Goal: Task Accomplishment & Management: Use online tool/utility

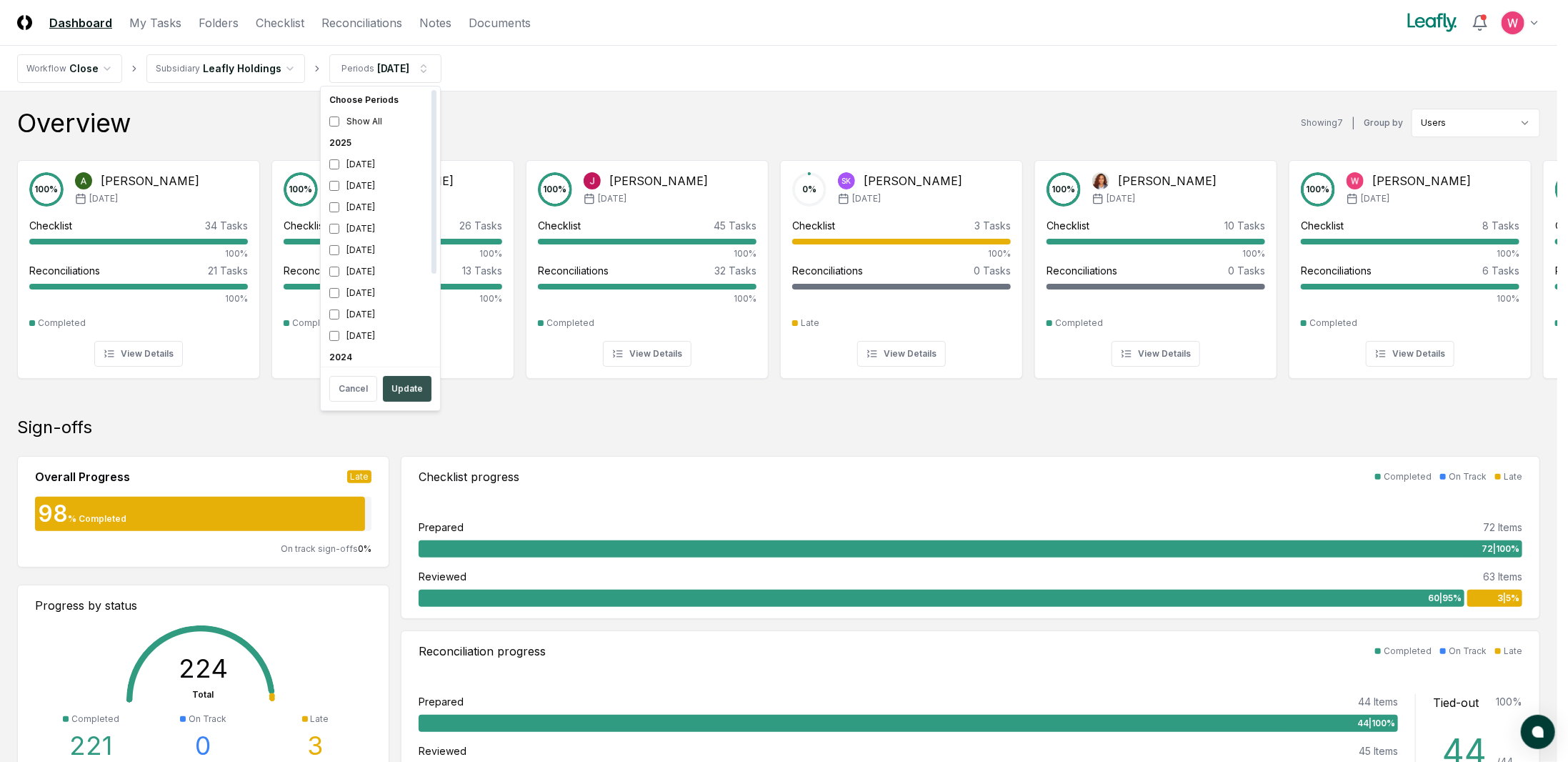
click at [395, 388] on button "Update" at bounding box center [407, 389] width 48 height 26
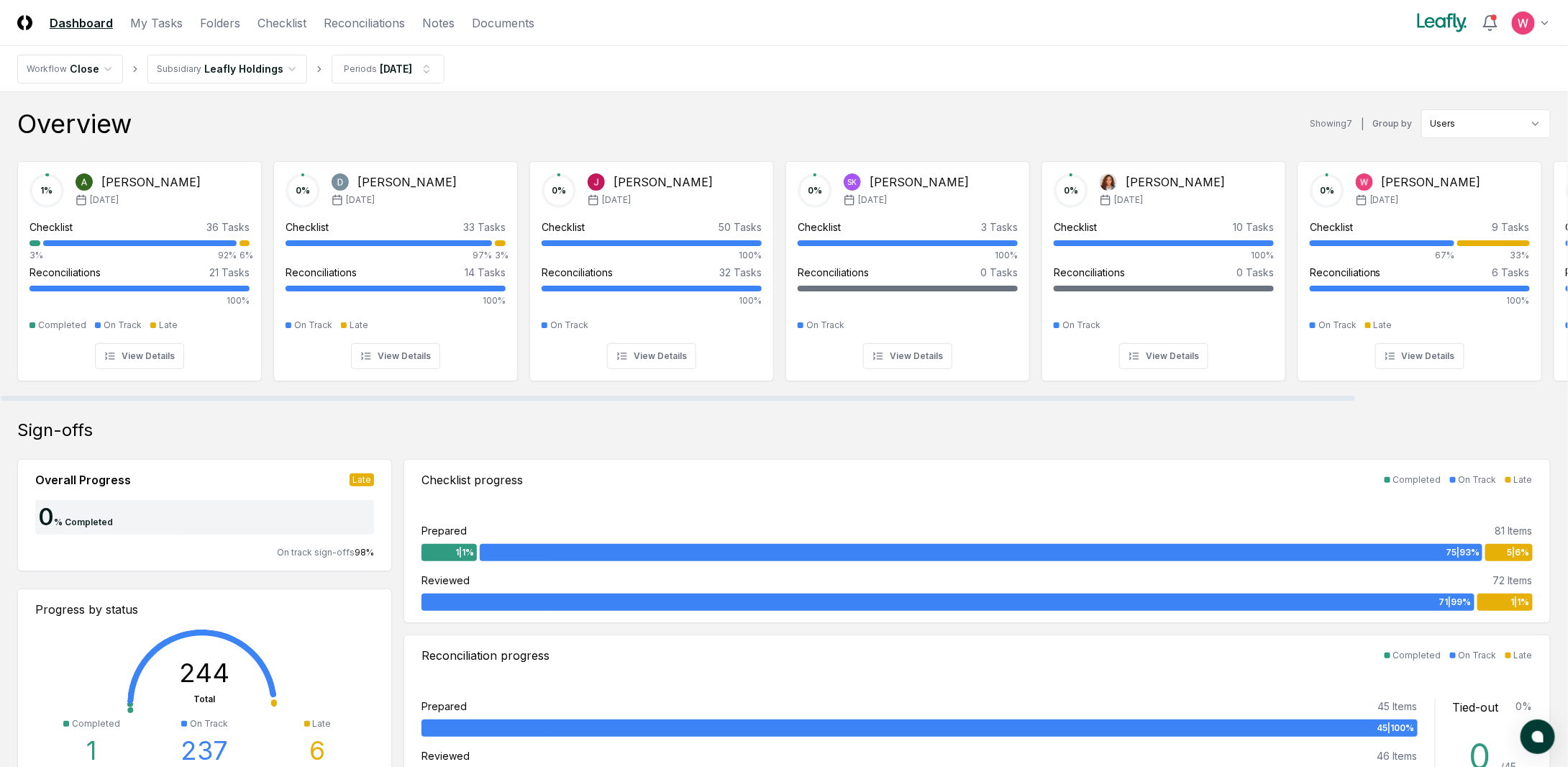
click at [285, 15] on link "Checklist" at bounding box center [282, 23] width 49 height 17
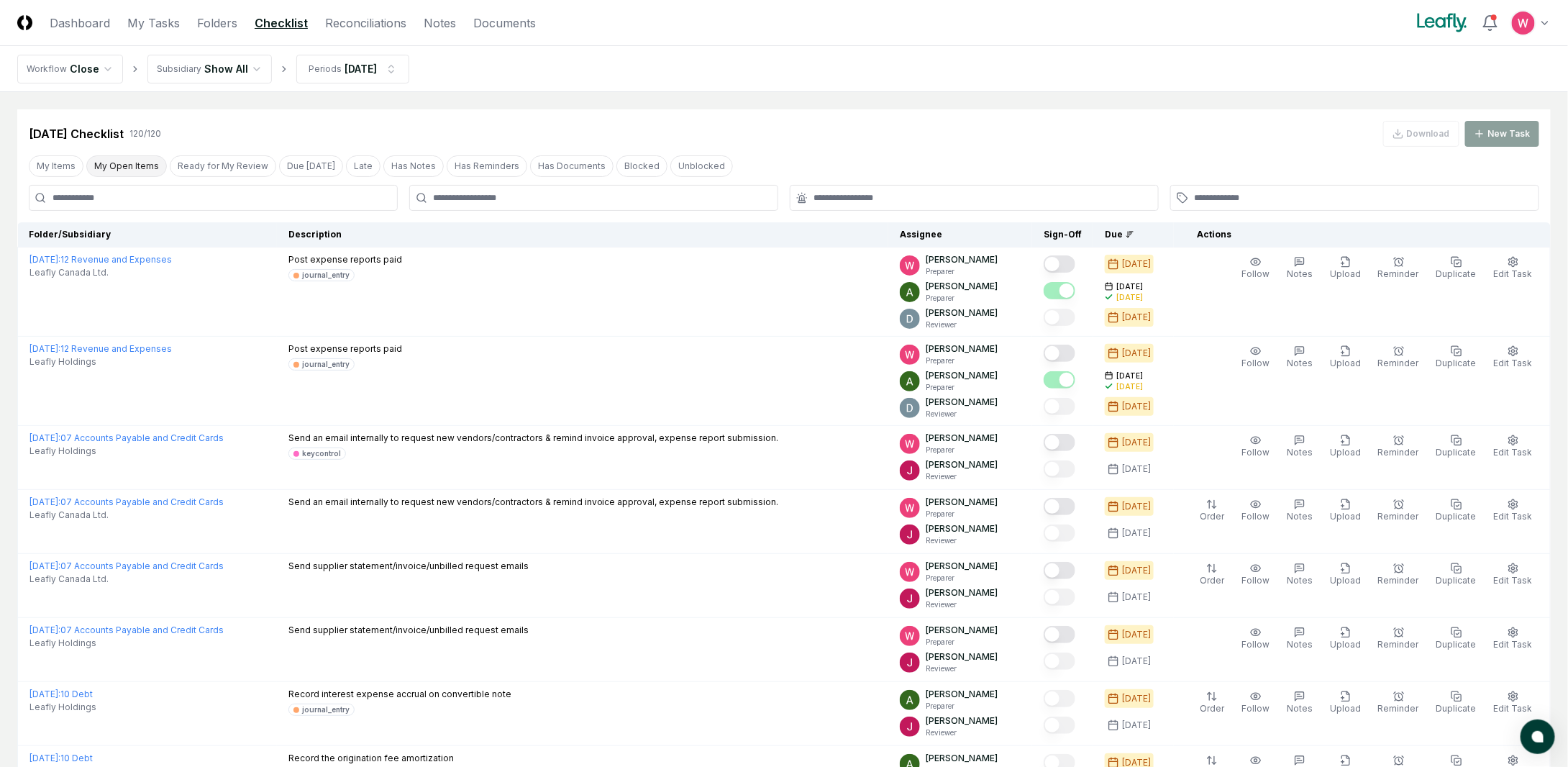
click at [137, 169] on button "My Open Items" at bounding box center [127, 167] width 81 height 22
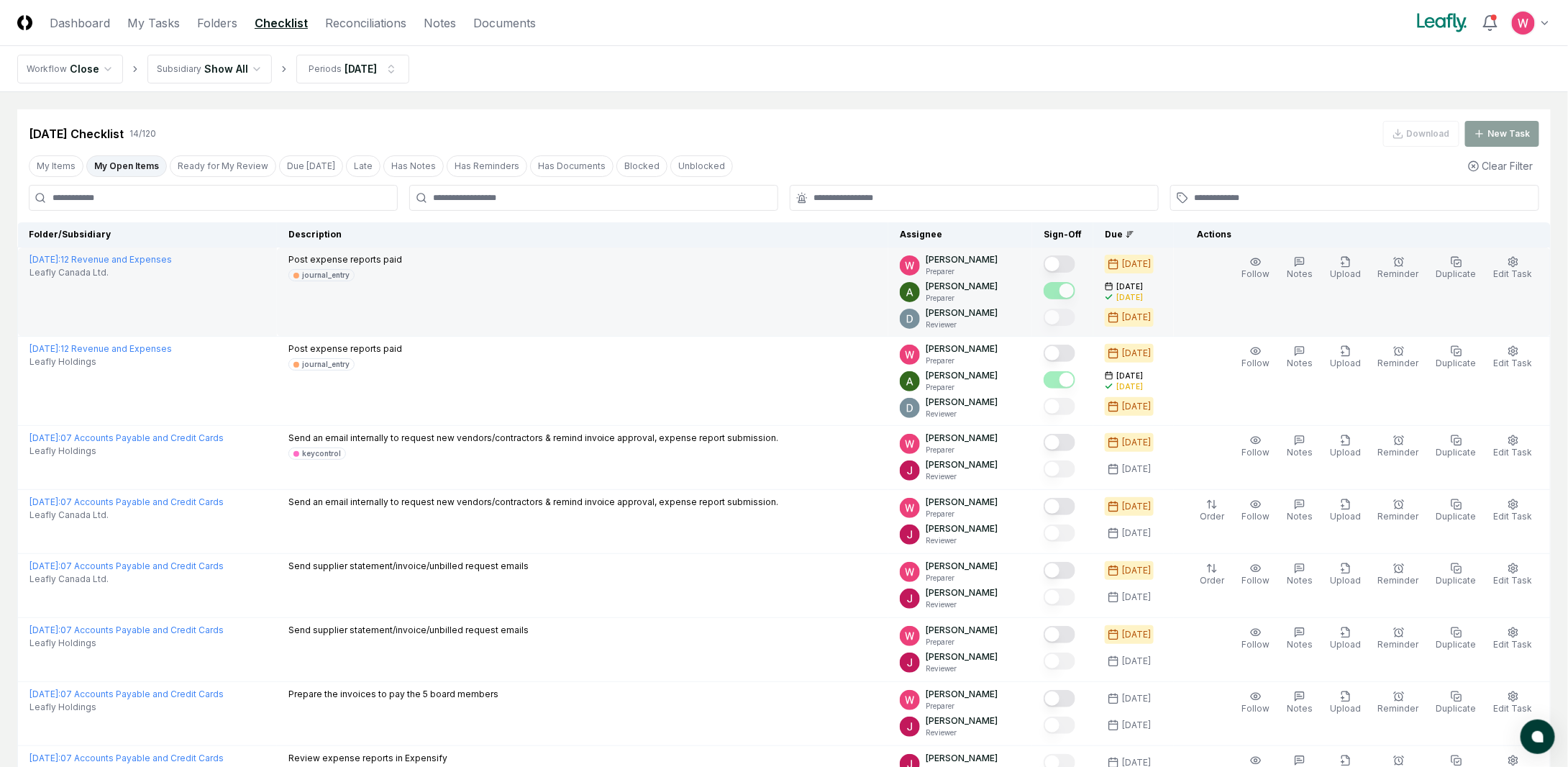
click at [1072, 260] on button "Mark complete" at bounding box center [1059, 264] width 31 height 17
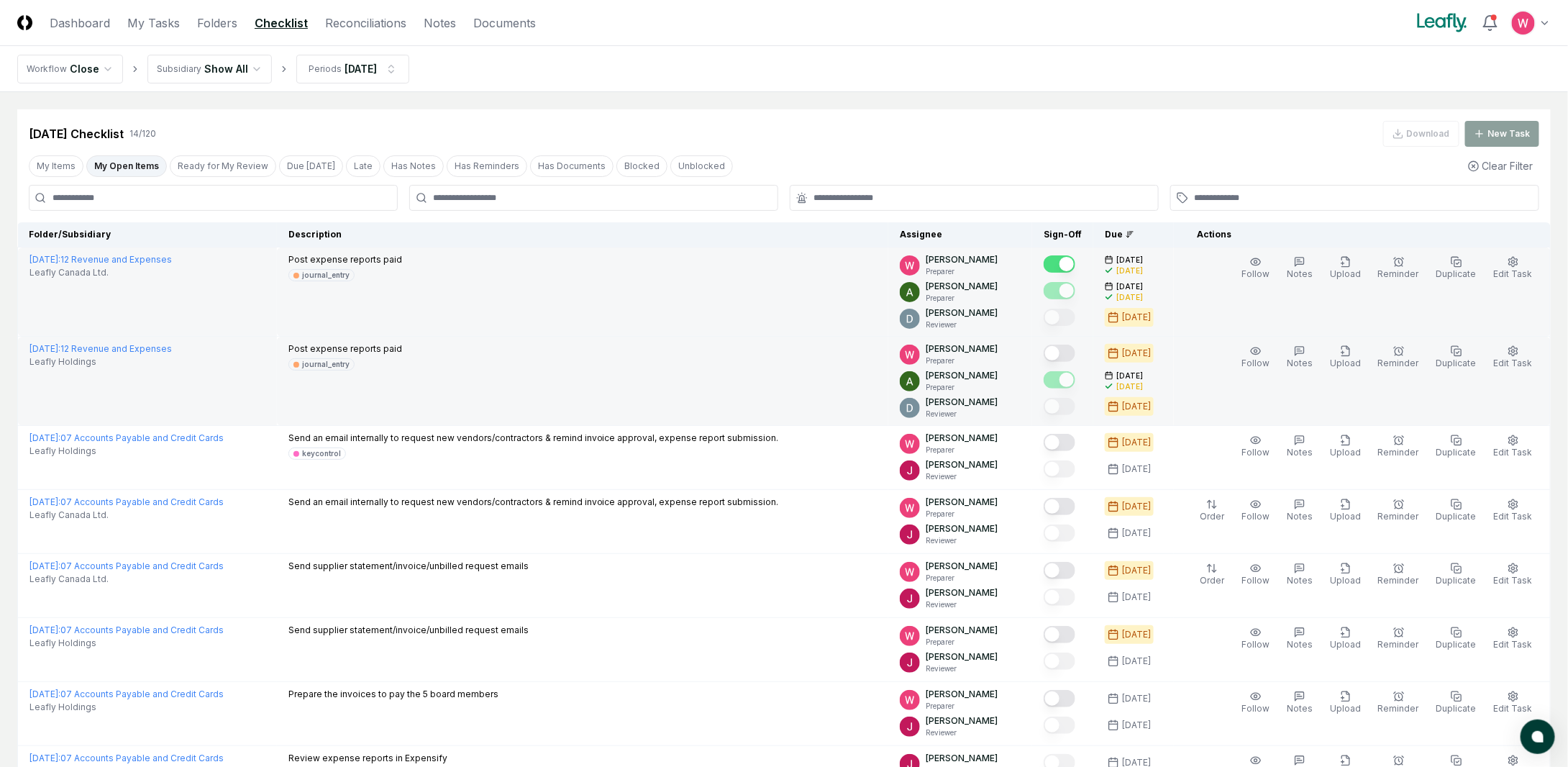
click at [1075, 348] on button "Mark complete" at bounding box center [1059, 353] width 31 height 17
click at [211, 162] on button "Ready for My Review" at bounding box center [223, 167] width 106 height 22
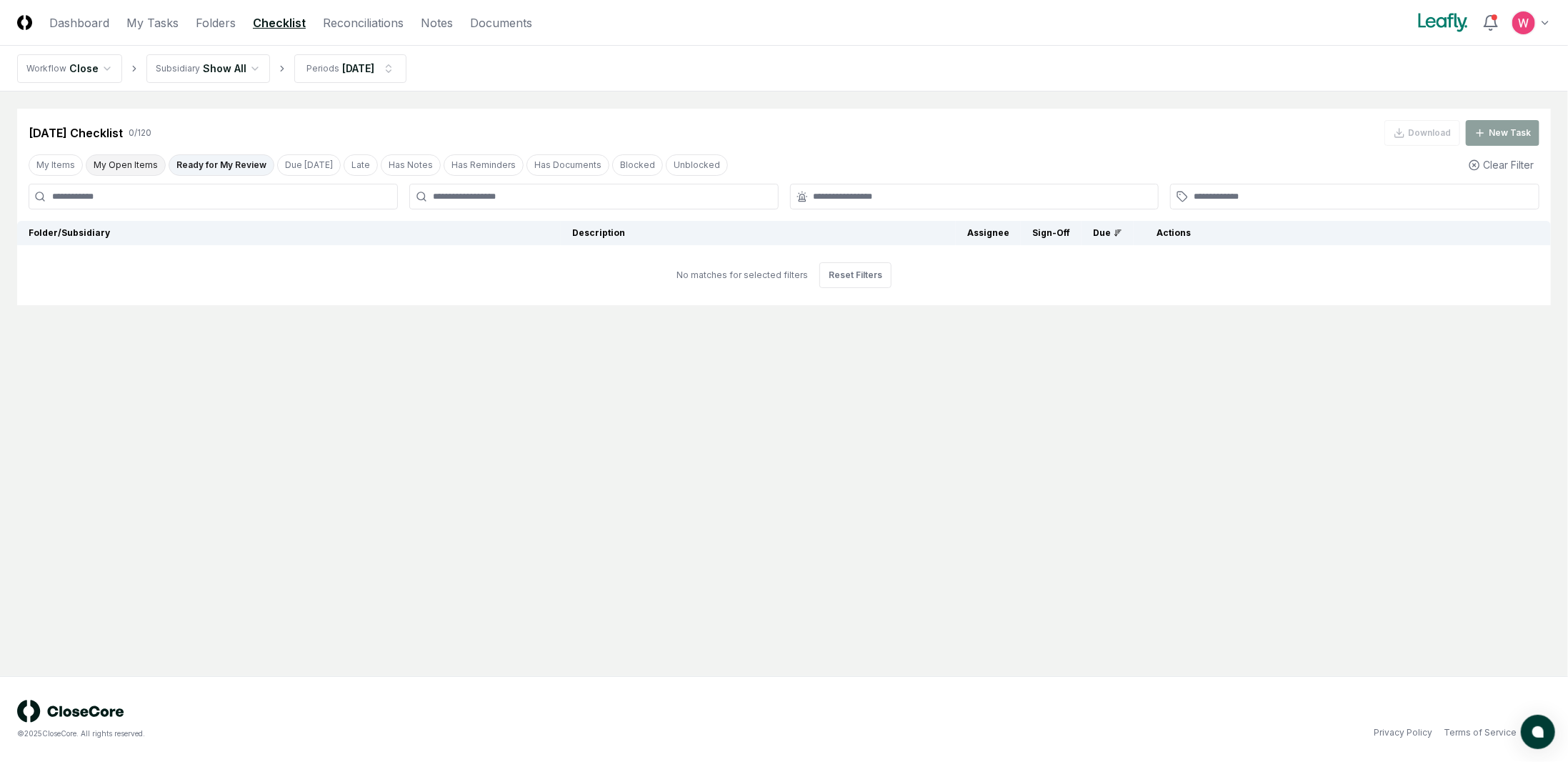
click at [116, 166] on button "My Open Items" at bounding box center [126, 166] width 80 height 22
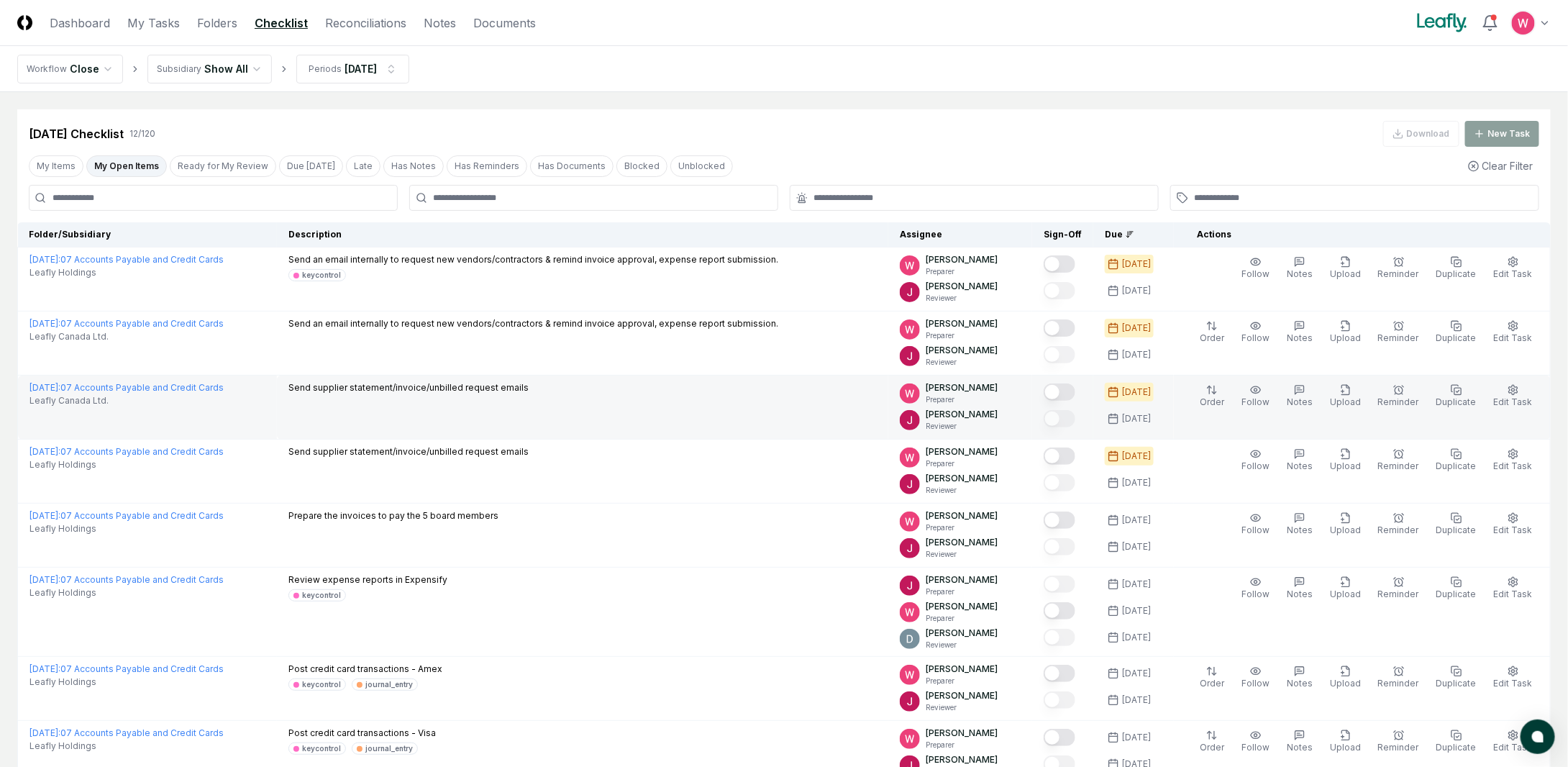
click at [1072, 391] on button "Mark complete" at bounding box center [1059, 392] width 31 height 17
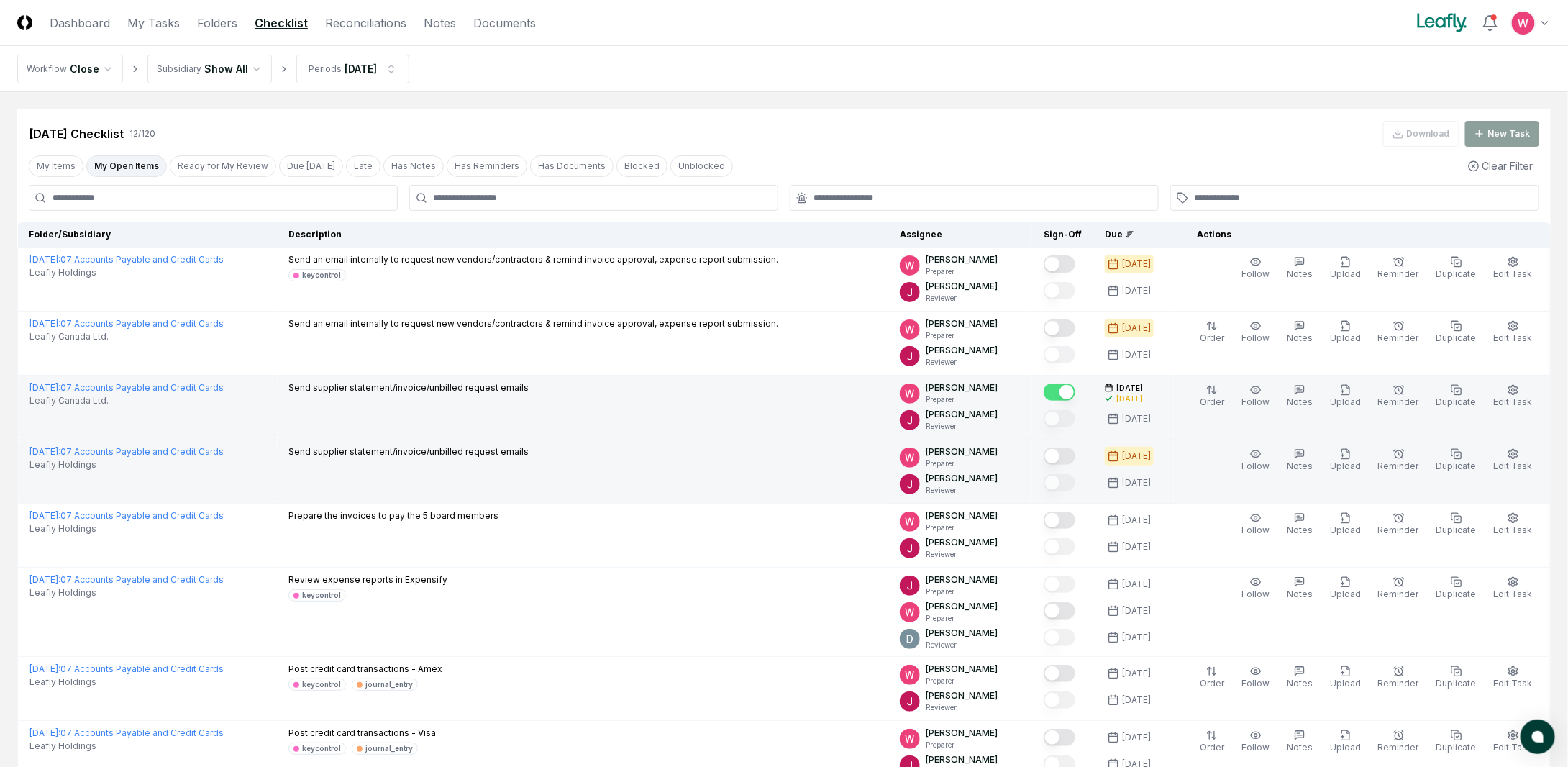
click at [1075, 451] on button "Mark complete" at bounding box center [1059, 456] width 31 height 17
click at [233, 161] on button "Ready for My Review" at bounding box center [223, 167] width 106 height 22
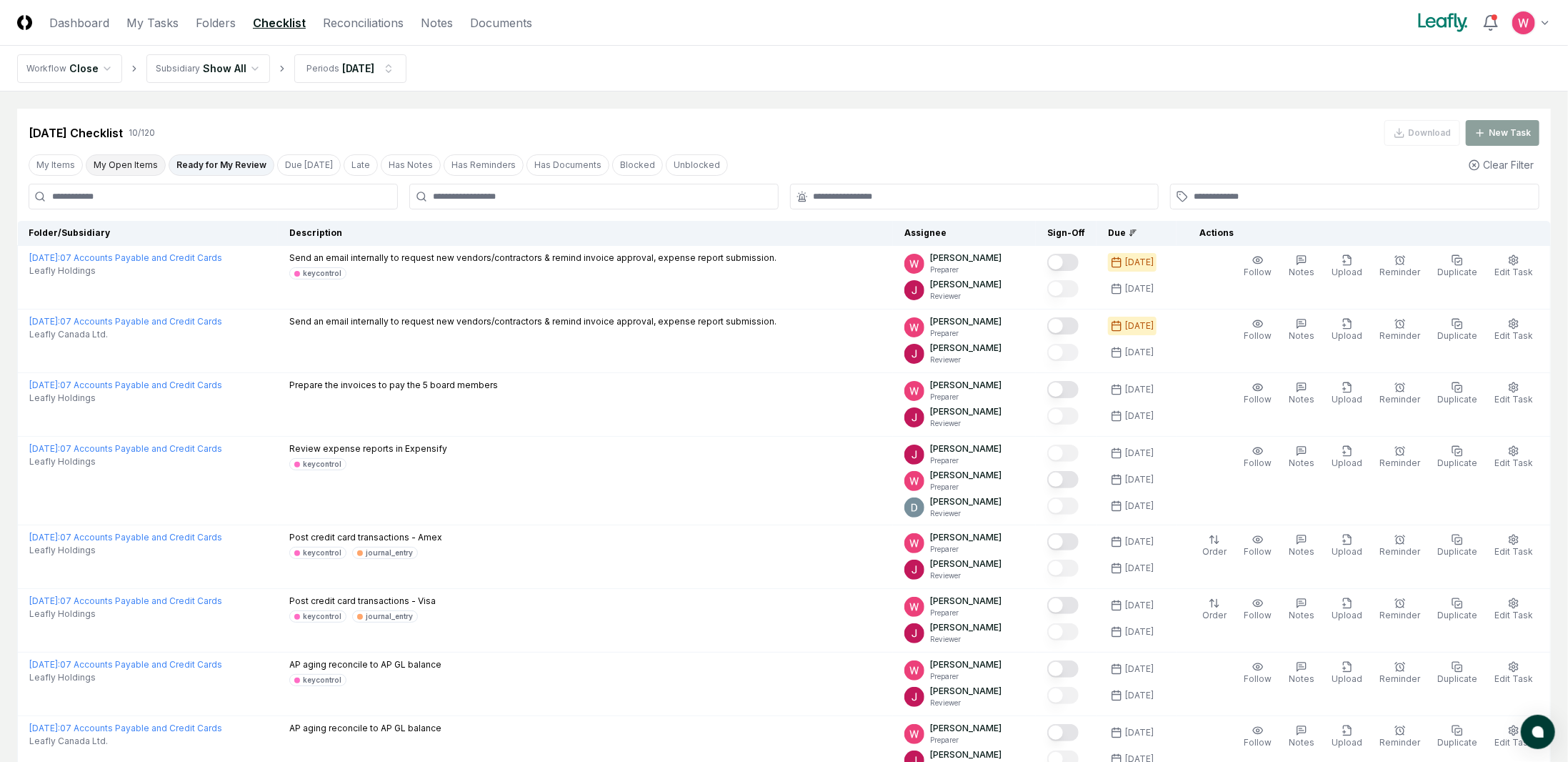
click at [121, 168] on button "My Open Items" at bounding box center [126, 166] width 80 height 22
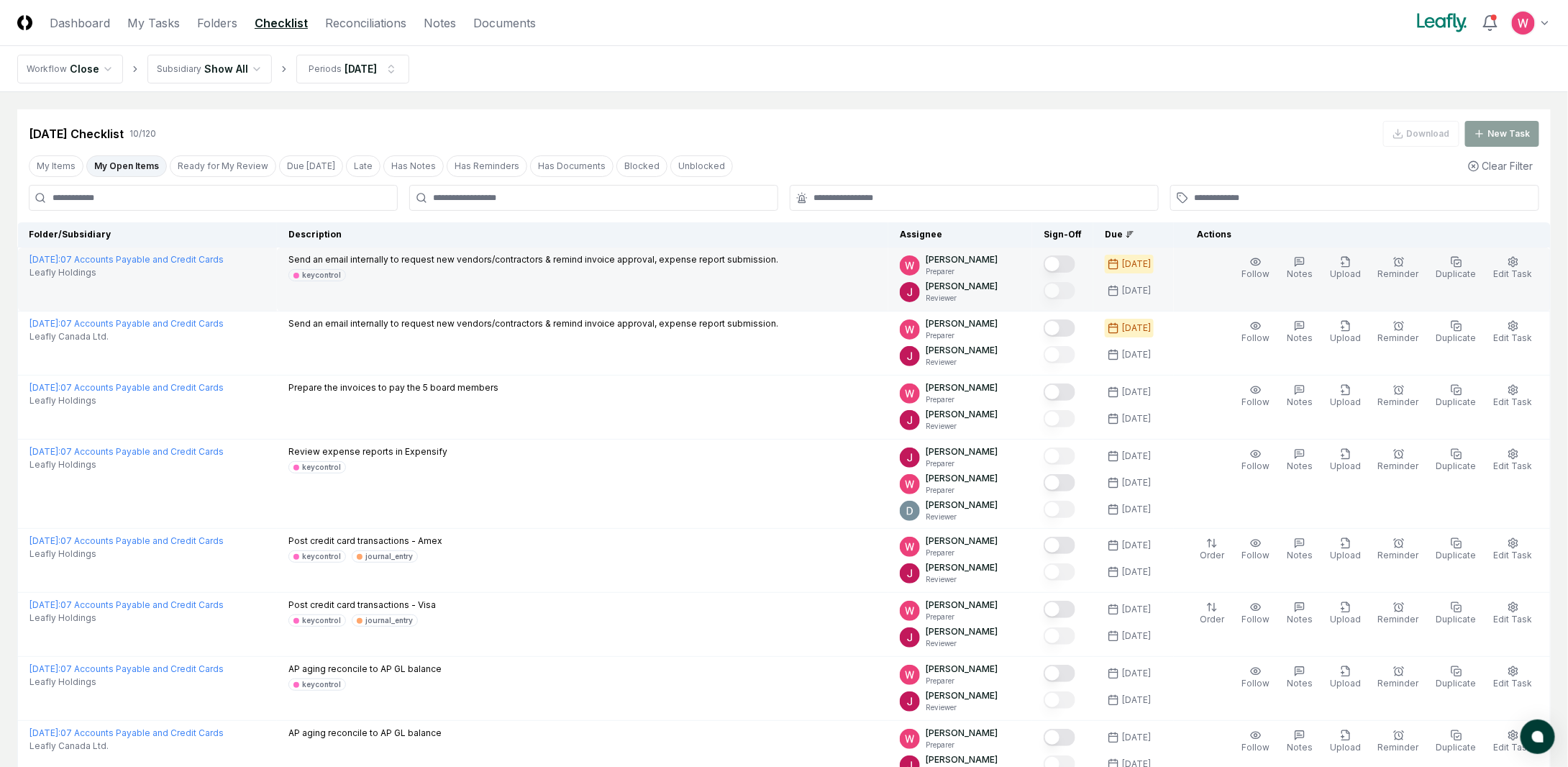
click at [1075, 263] on button "Mark complete" at bounding box center [1059, 264] width 31 height 17
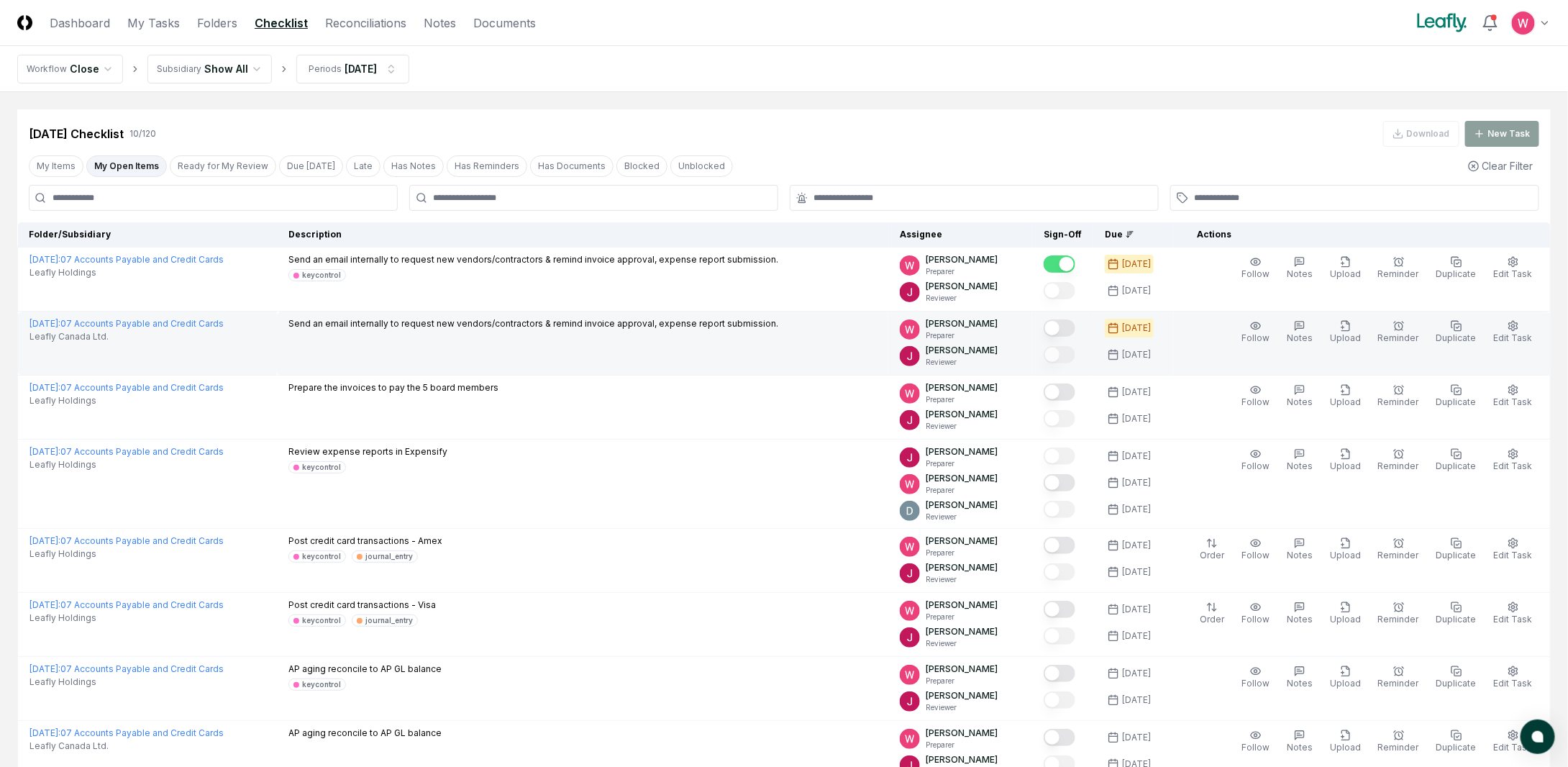
click at [1075, 326] on button "Mark complete" at bounding box center [1059, 328] width 31 height 17
click at [209, 164] on button "Ready for My Review" at bounding box center [223, 167] width 106 height 22
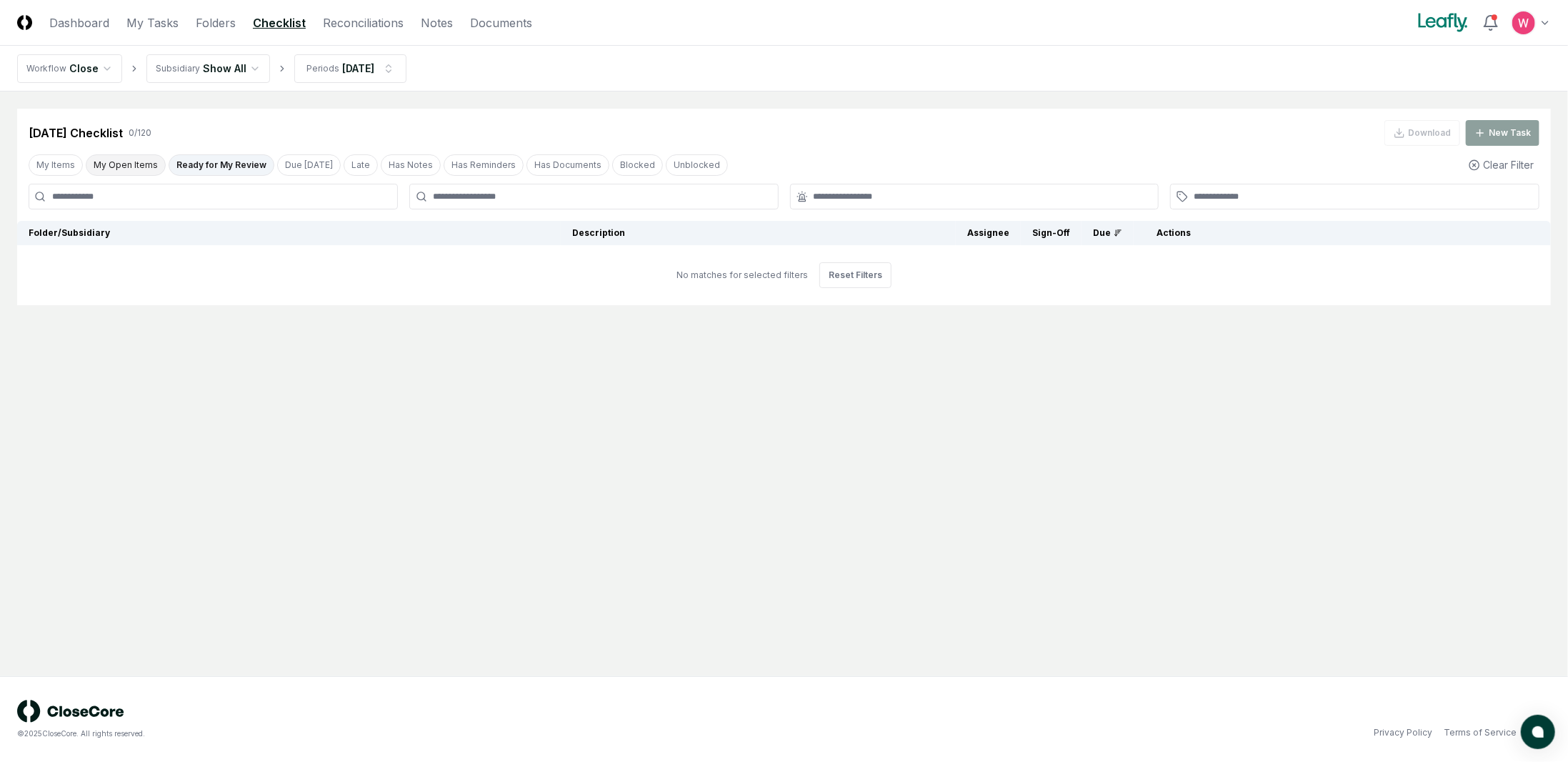
click at [126, 160] on button "My Open Items" at bounding box center [126, 166] width 80 height 22
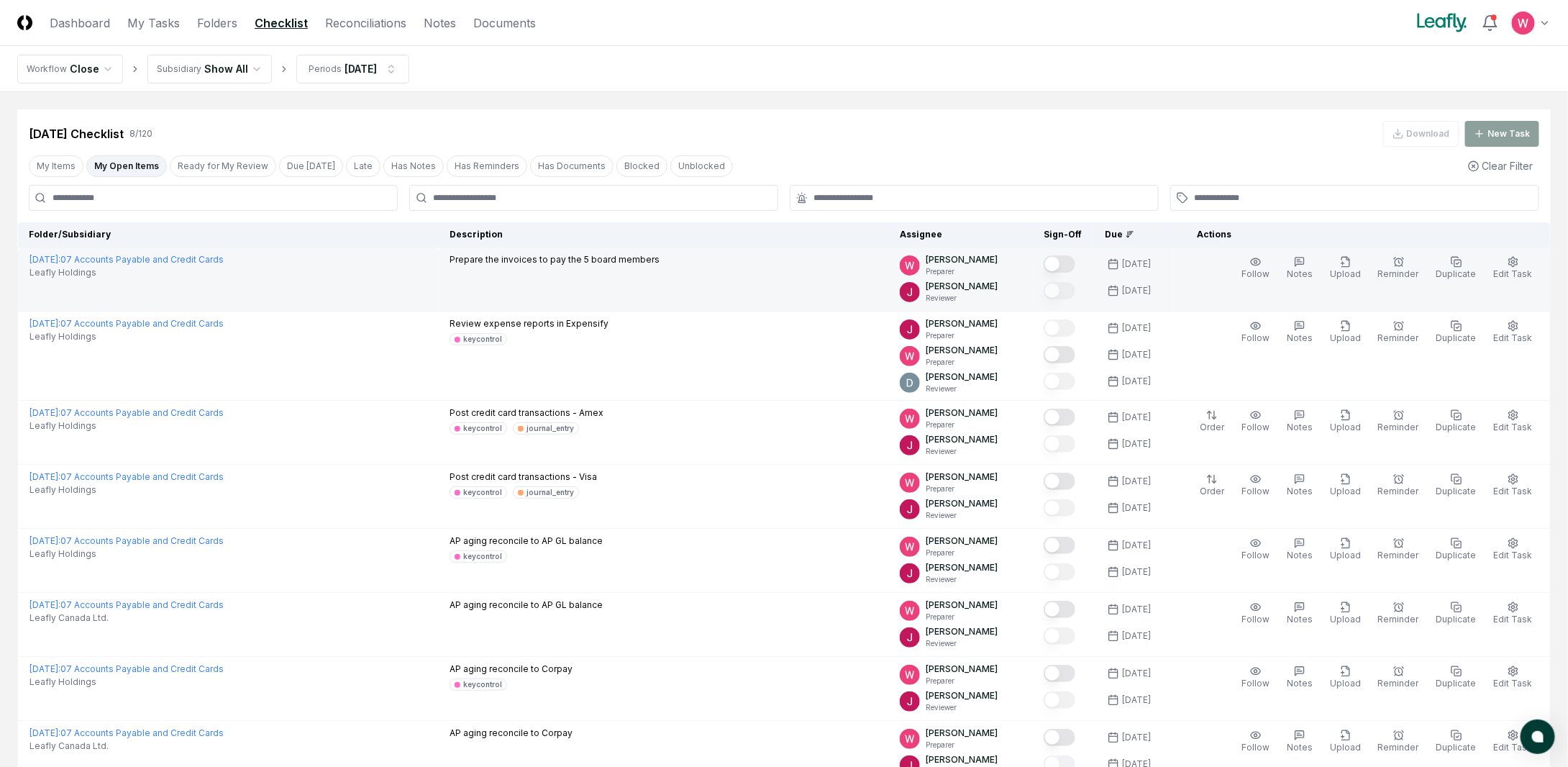
click at [1075, 262] on button "Mark complete" at bounding box center [1059, 264] width 31 height 17
click at [221, 159] on button "Ready for My Review" at bounding box center [223, 167] width 106 height 22
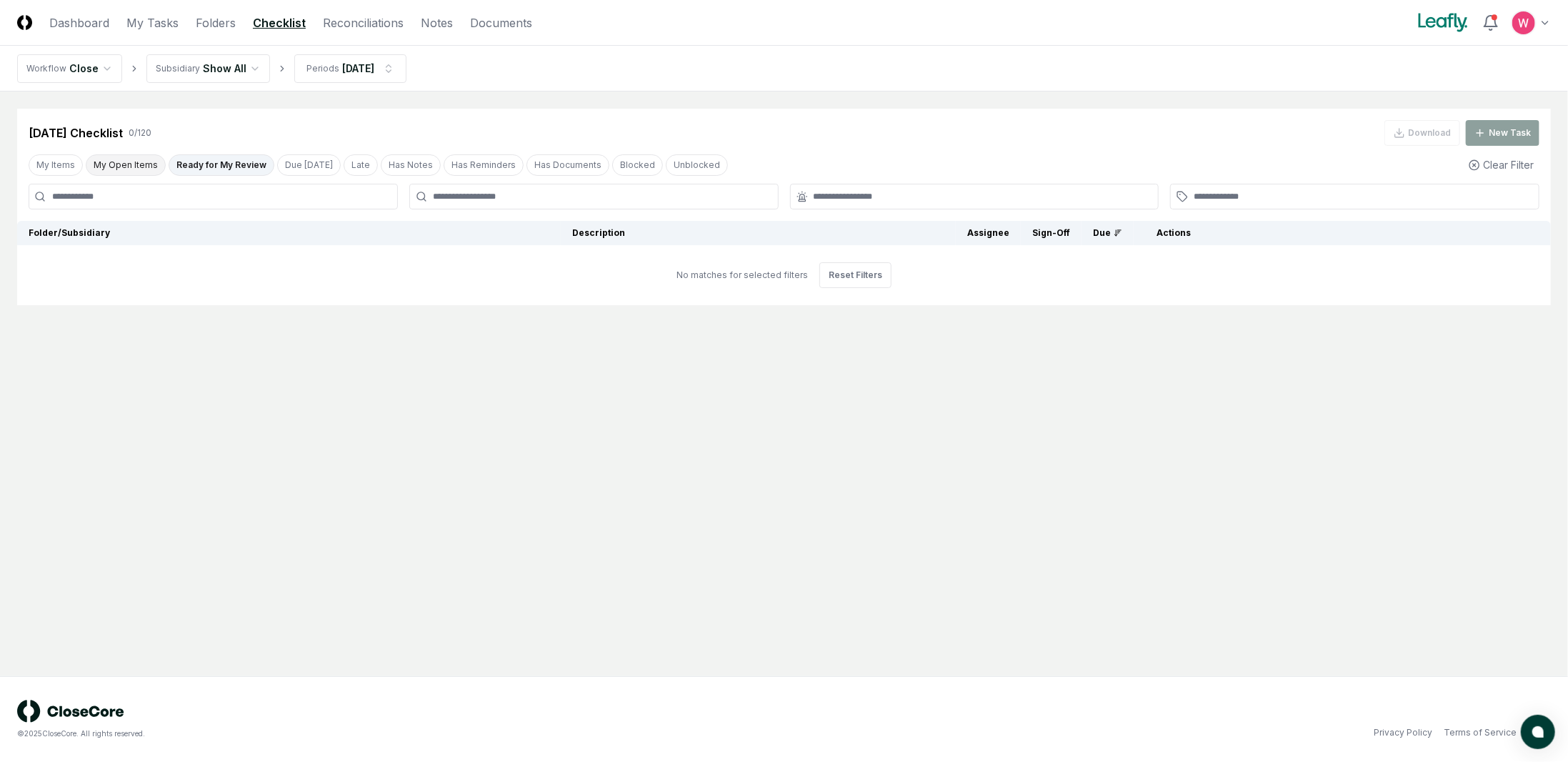
click at [154, 158] on button "My Open Items" at bounding box center [126, 166] width 80 height 22
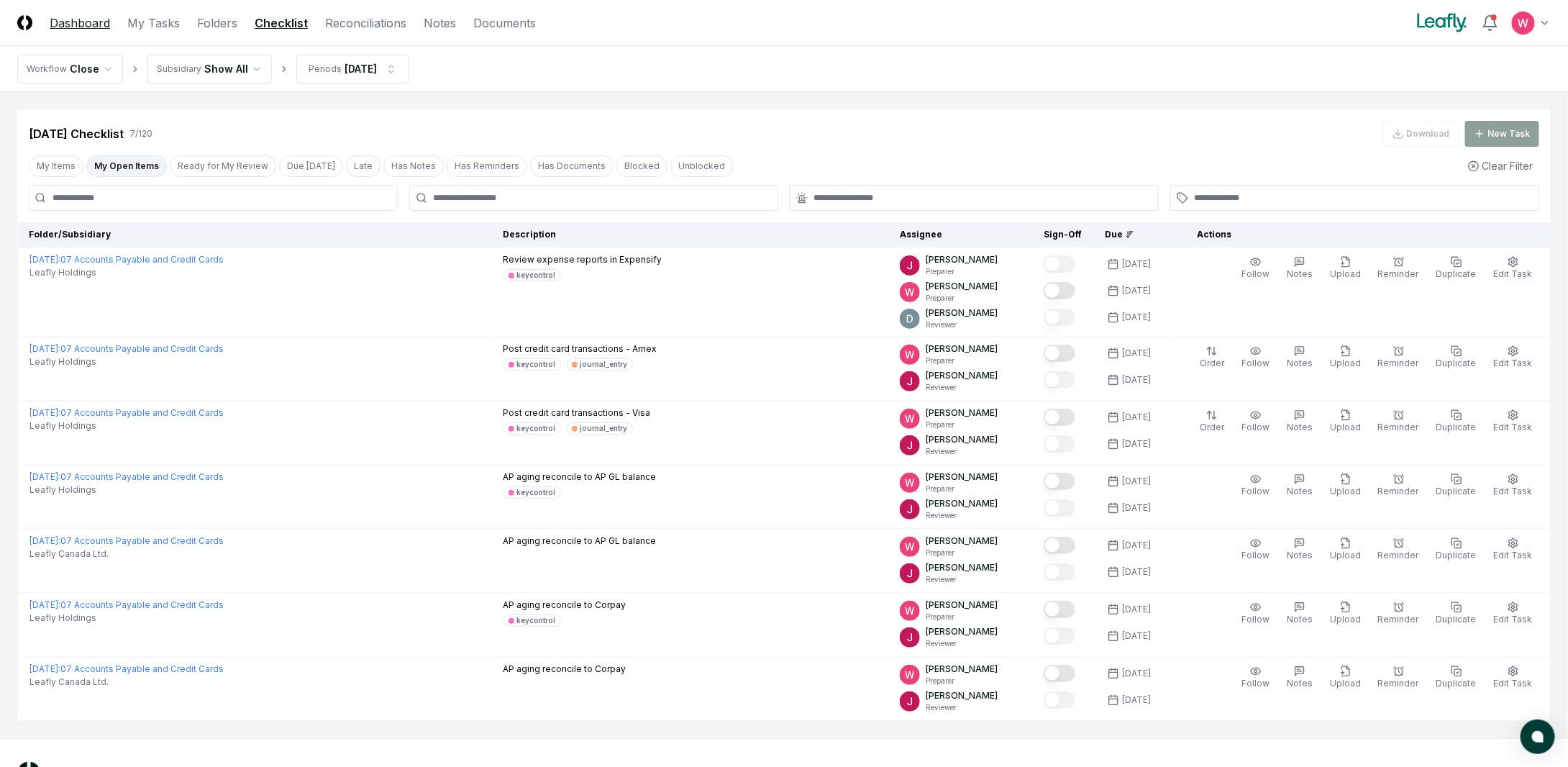
click at [81, 27] on link "Dashboard" at bounding box center [79, 23] width 60 height 17
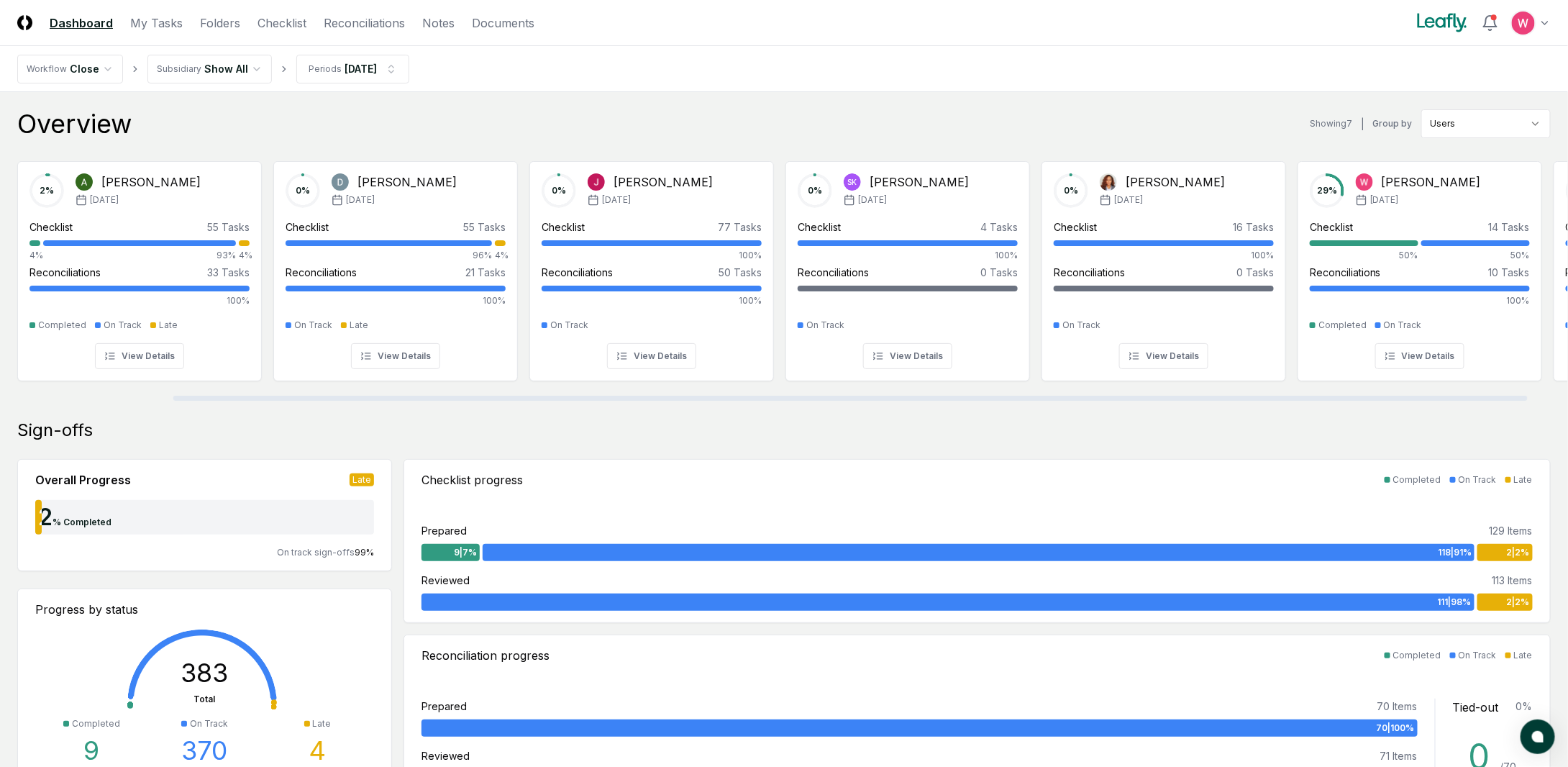
scroll to position [0, 247]
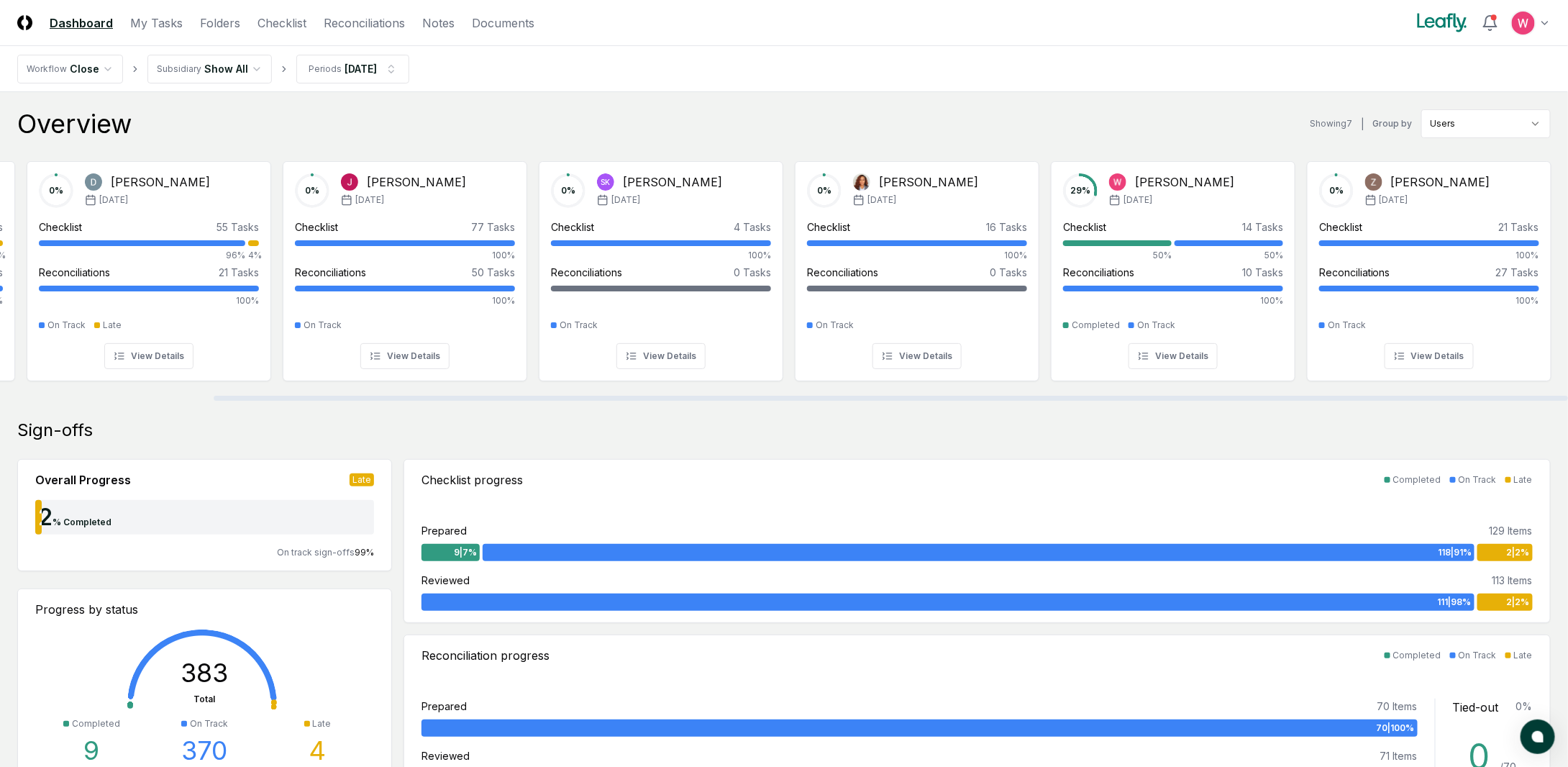
drag, startPoint x: 405, startPoint y: 397, endPoint x: 865, endPoint y: 394, distance: 460.0
click at [865, 396] on div at bounding box center [891, 398] width 1354 height 5
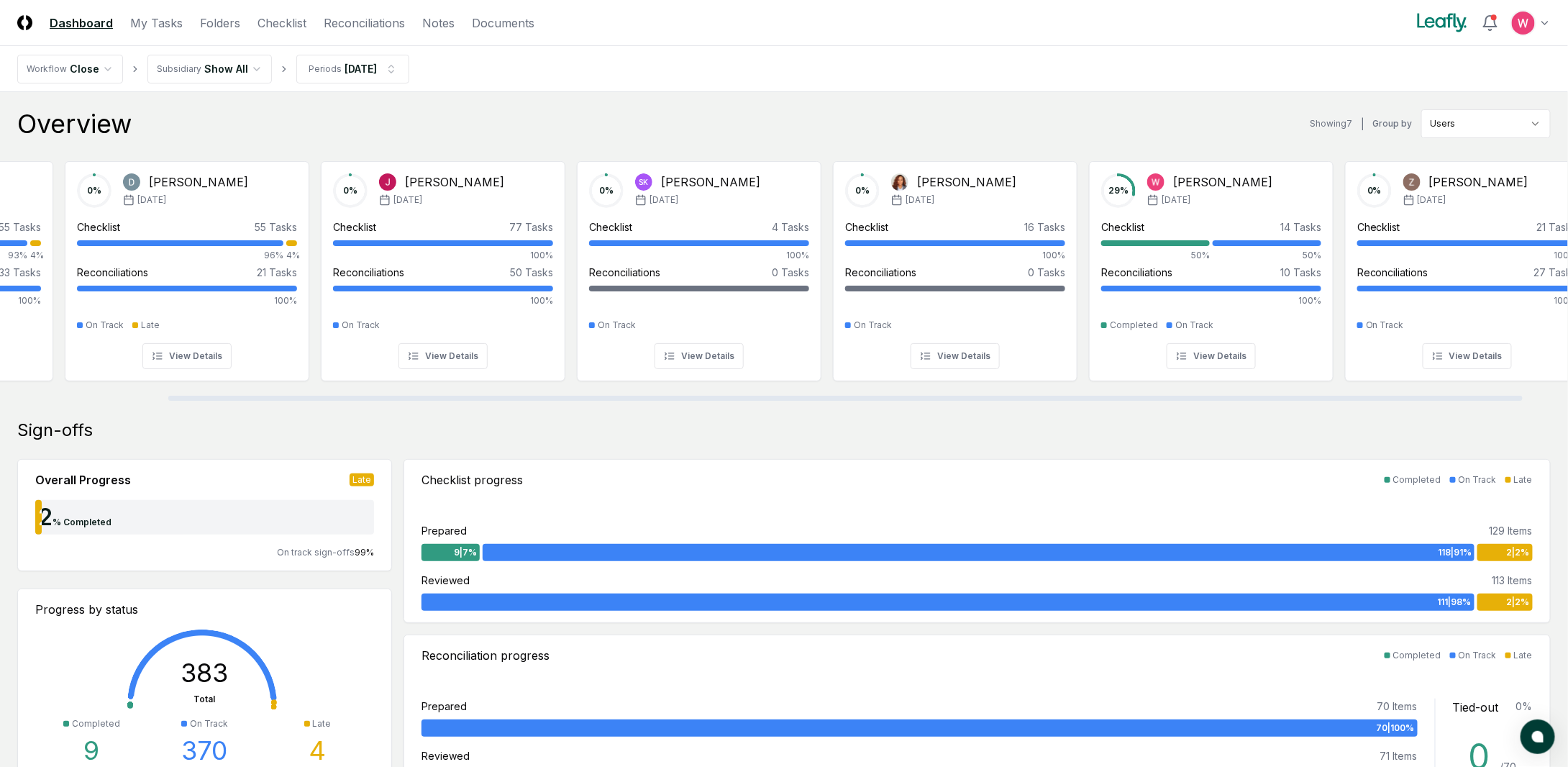
scroll to position [0, 0]
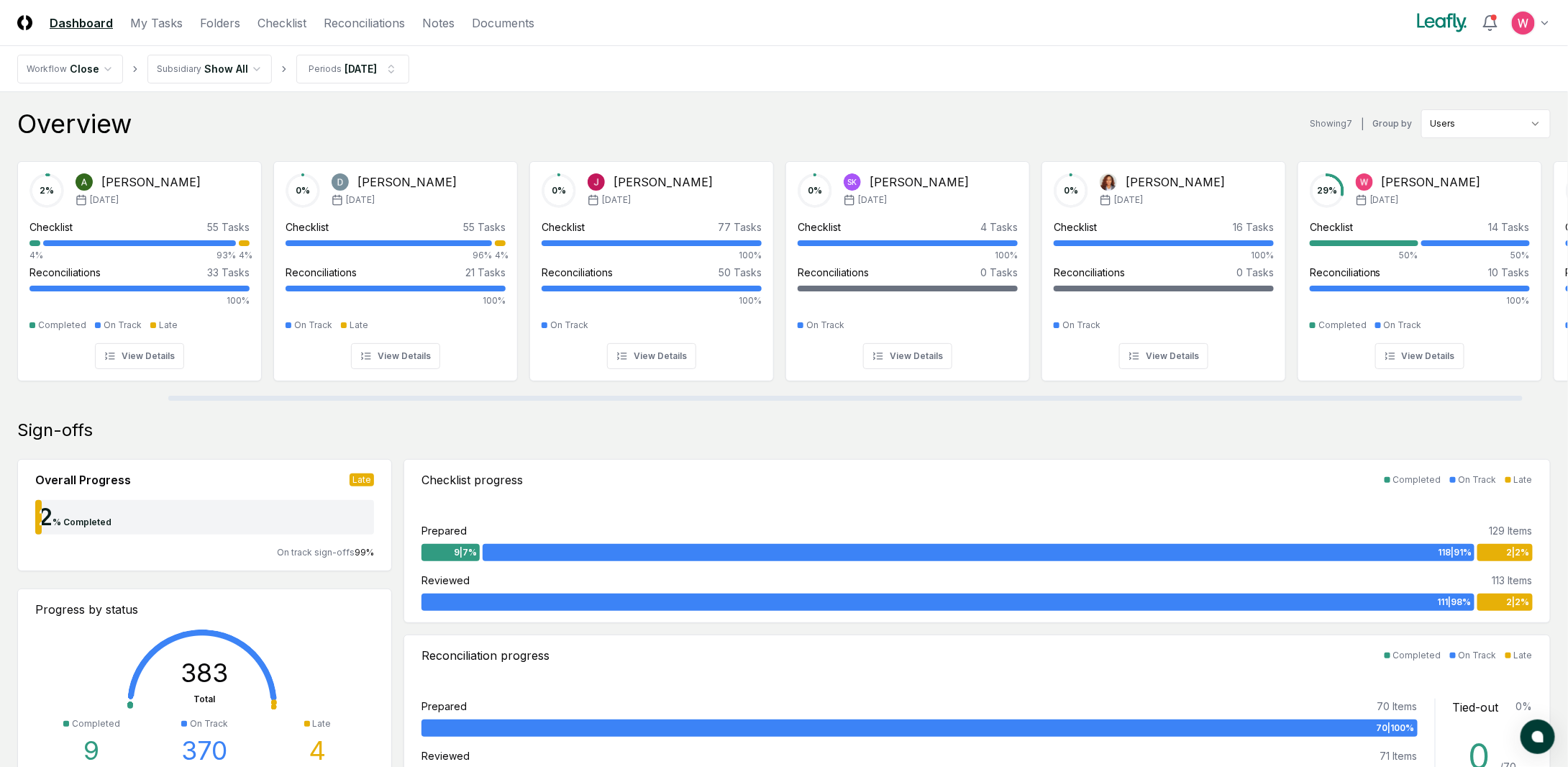
drag, startPoint x: 933, startPoint y: 398, endPoint x: 506, endPoint y: 395, distance: 427.0
click at [507, 396] on div at bounding box center [845, 398] width 1354 height 5
drag, startPoint x: 660, startPoint y: 394, endPoint x: 357, endPoint y: 377, distance: 303.5
click at [378, 396] on div at bounding box center [677, 398] width 1354 height 5
